Goal: Book appointment/travel/reservation

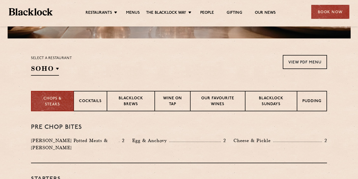
scroll to position [145, 0]
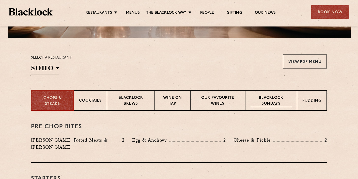
click at [268, 97] on p "Blacklock Sundays" at bounding box center [271, 101] width 41 height 12
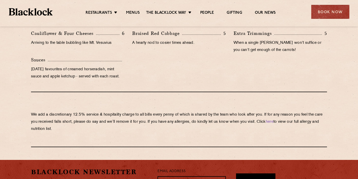
scroll to position [523, 0]
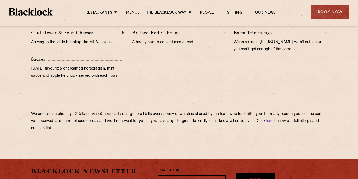
click at [330, 1] on div "Restaurants Soho City Shoreditch Covent Garden Canary Wharf Manchester Birmingh…" at bounding box center [179, 11] width 356 height 23
click at [327, 13] on div "Book Now" at bounding box center [331, 12] width 38 height 14
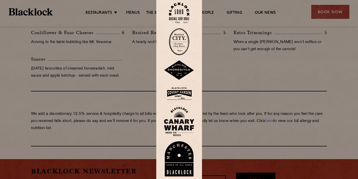
click at [180, 13] on img at bounding box center [179, 13] width 20 height 21
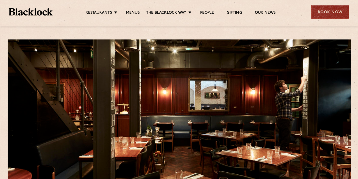
click at [330, 15] on div "Book Now" at bounding box center [331, 12] width 38 height 14
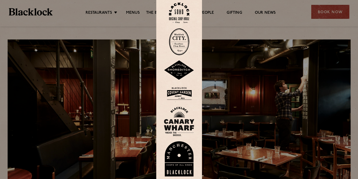
click at [188, 94] on img at bounding box center [179, 93] width 31 height 17
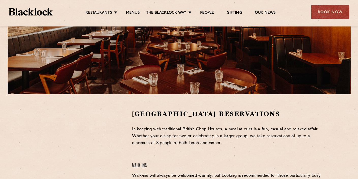
scroll to position [65, 0]
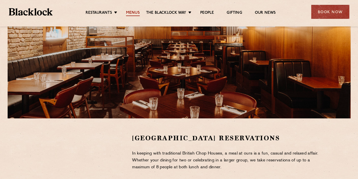
click at [128, 14] on link "Menus" at bounding box center [133, 13] width 14 height 6
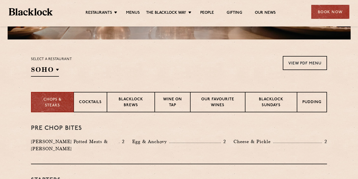
scroll to position [155, 0]
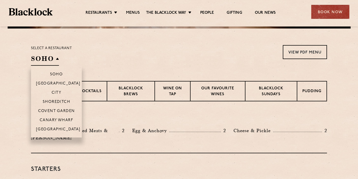
click at [50, 58] on h2 "SOHO" at bounding box center [45, 59] width 28 height 11
click at [71, 111] on p "Covent Garden" at bounding box center [56, 111] width 37 height 5
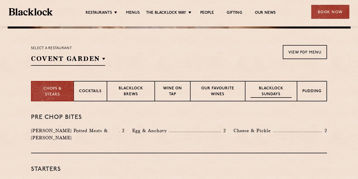
click at [281, 96] on p "Blacklock Sundays" at bounding box center [271, 92] width 41 height 12
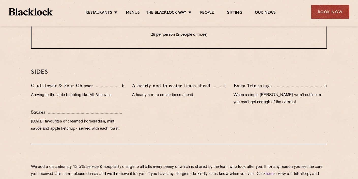
scroll to position [489, 0]
